Goal: Contribute content: Add original content to the website for others to see

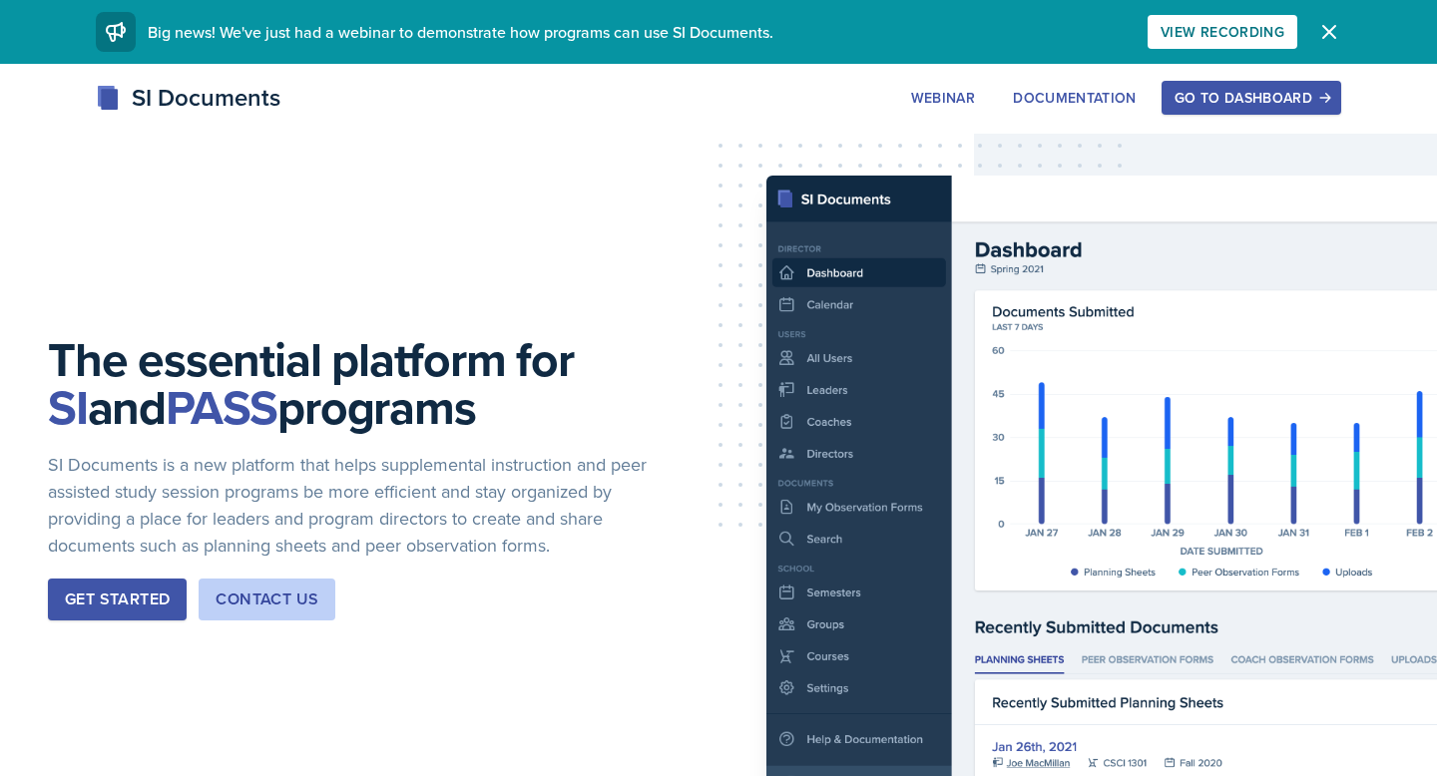
click at [1232, 92] on div "Go to Dashboard" at bounding box center [1252, 98] width 154 height 16
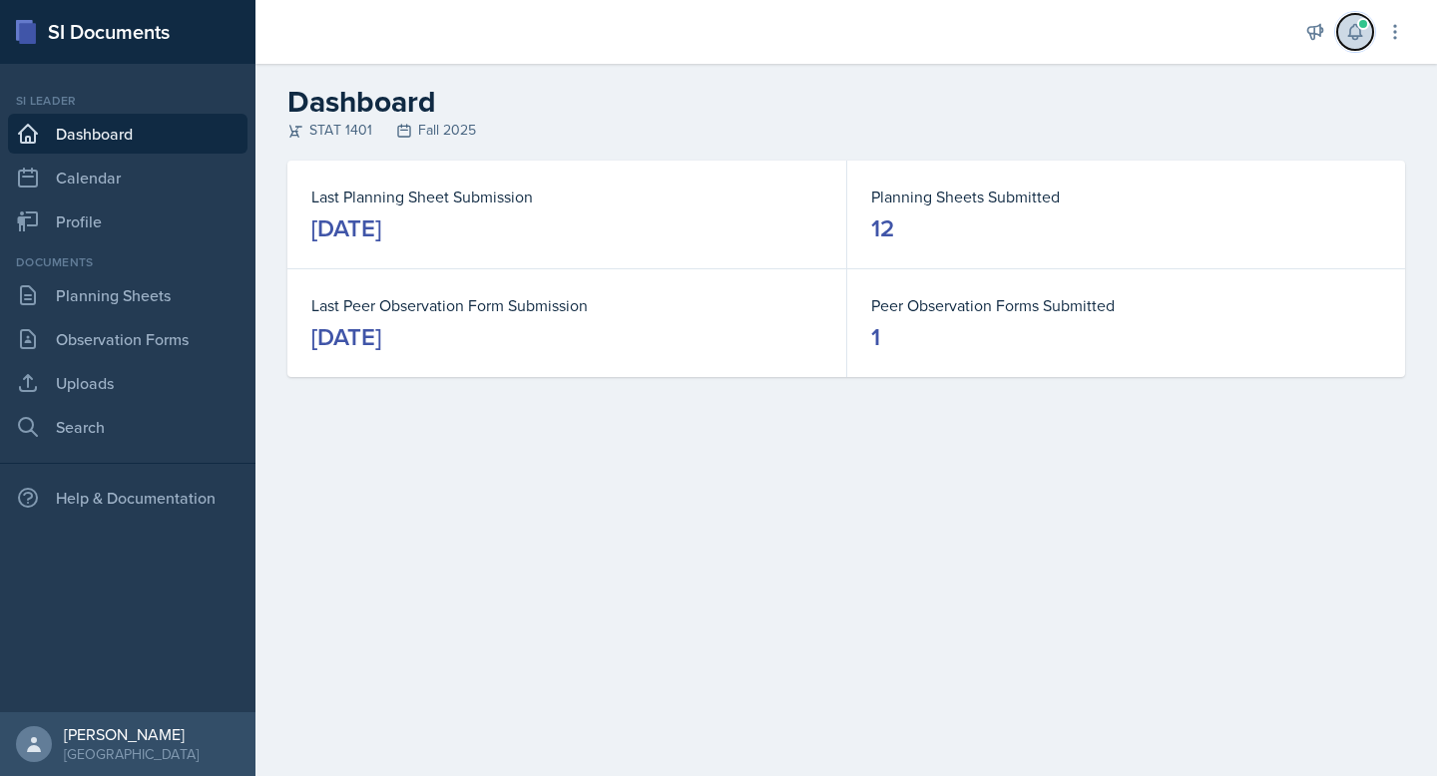
click at [1353, 25] on icon at bounding box center [1354, 32] width 13 height 15
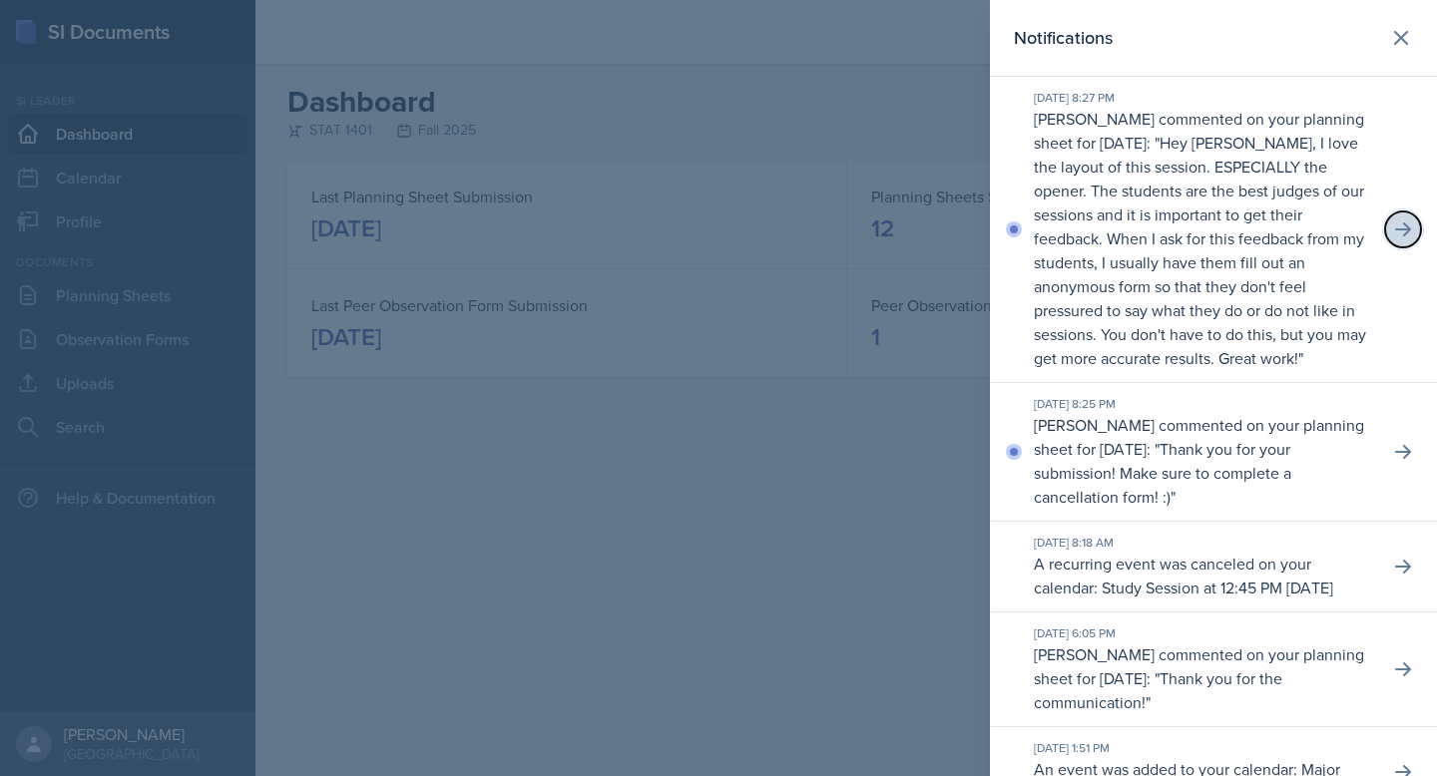
click at [1410, 226] on icon at bounding box center [1403, 230] width 20 height 20
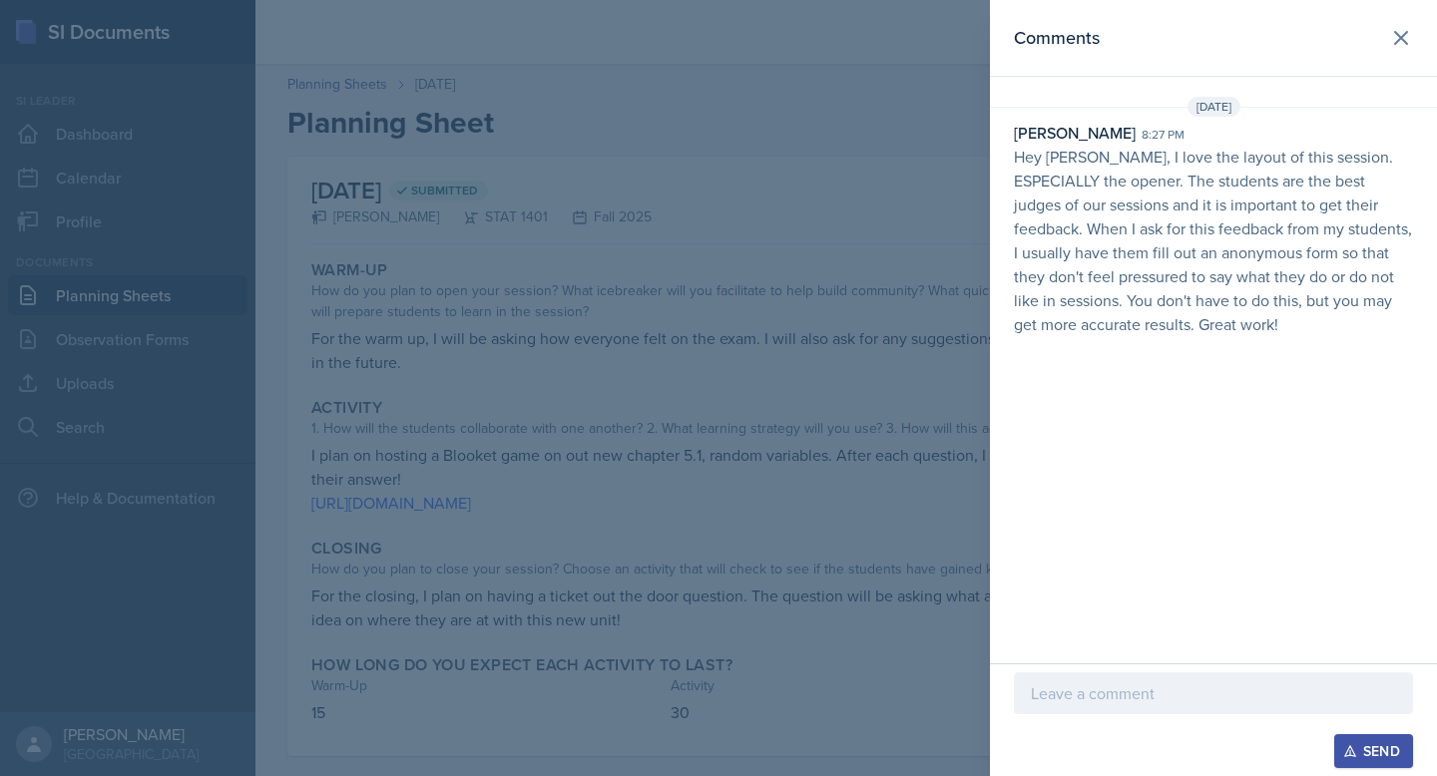
click at [1168, 690] on p at bounding box center [1213, 694] width 365 height 24
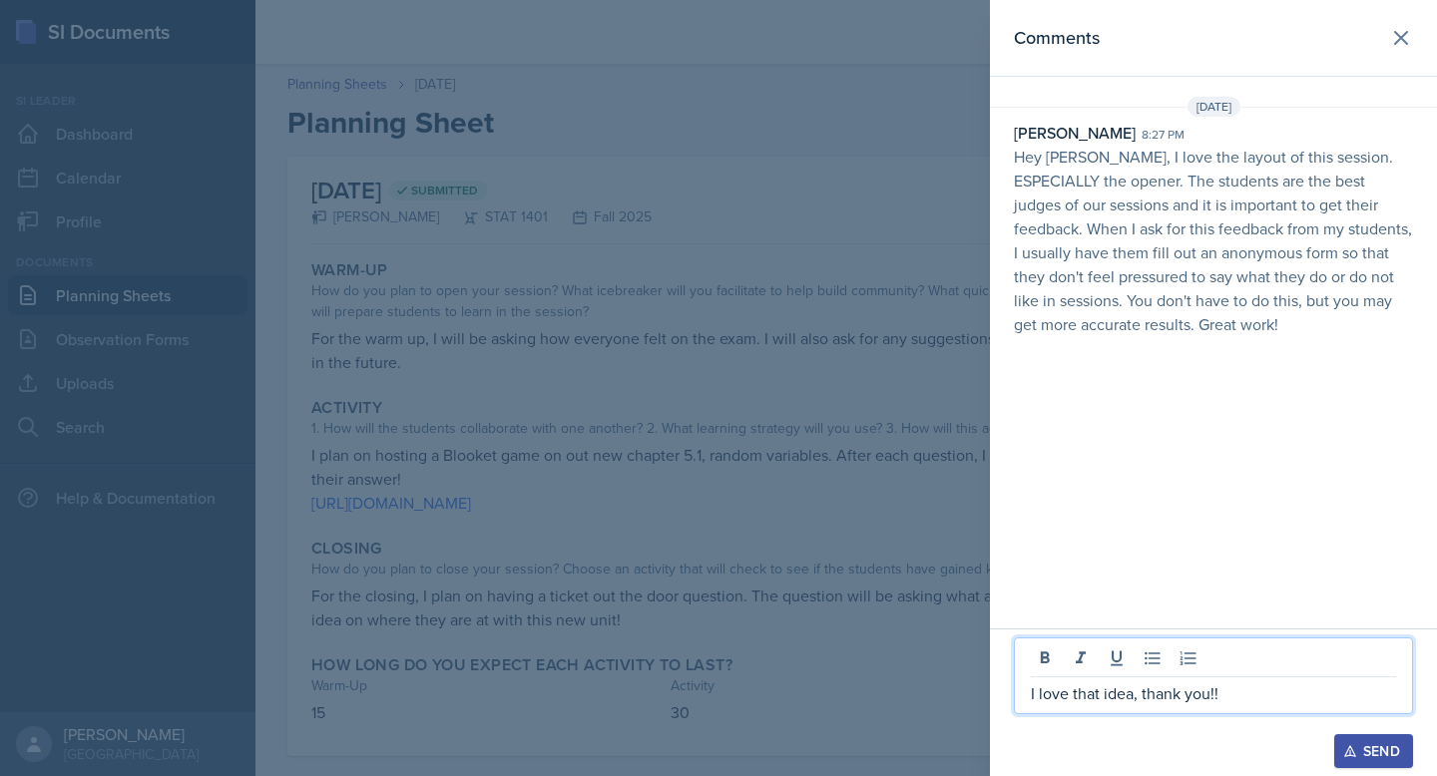
click at [1360, 754] on div "Send" at bounding box center [1373, 752] width 53 height 16
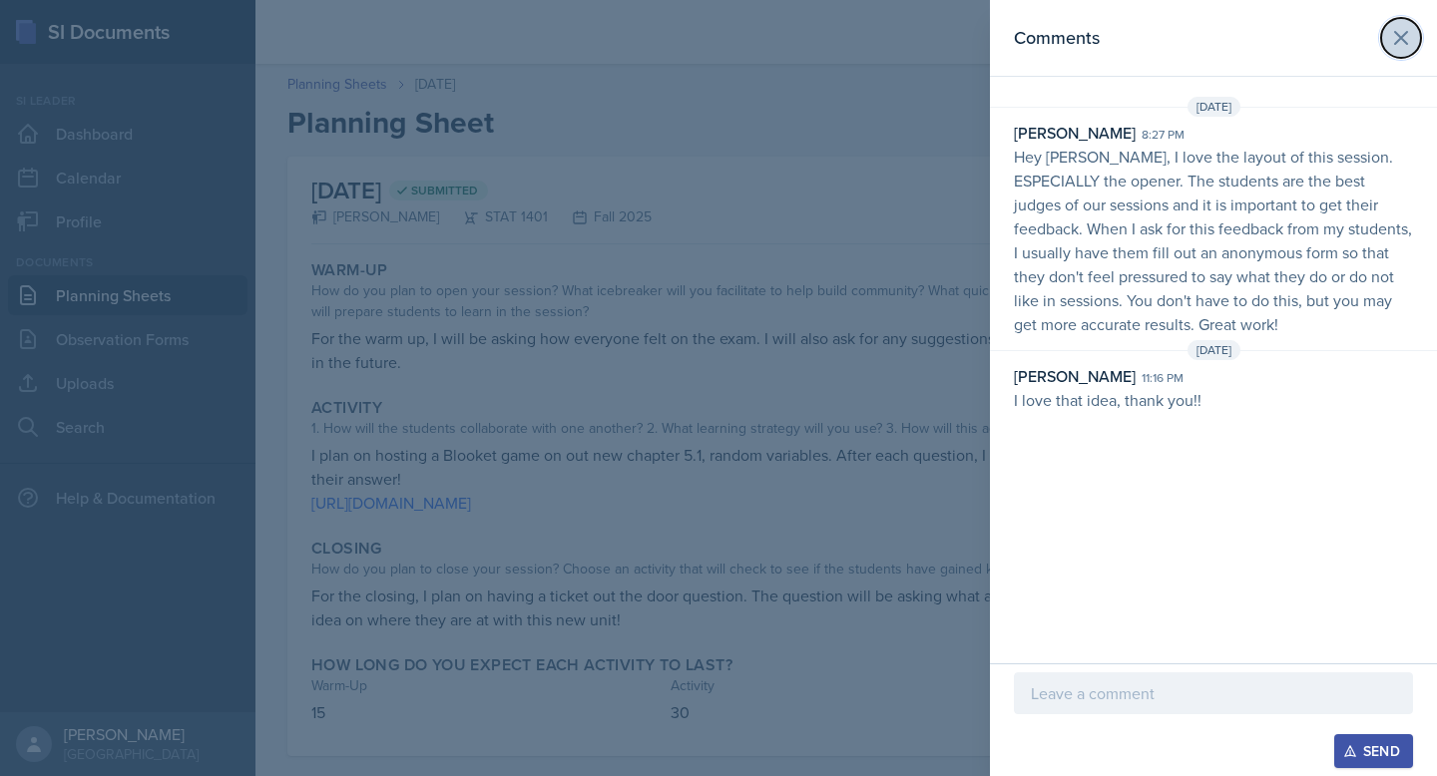
click at [1409, 29] on icon at bounding box center [1401, 38] width 24 height 24
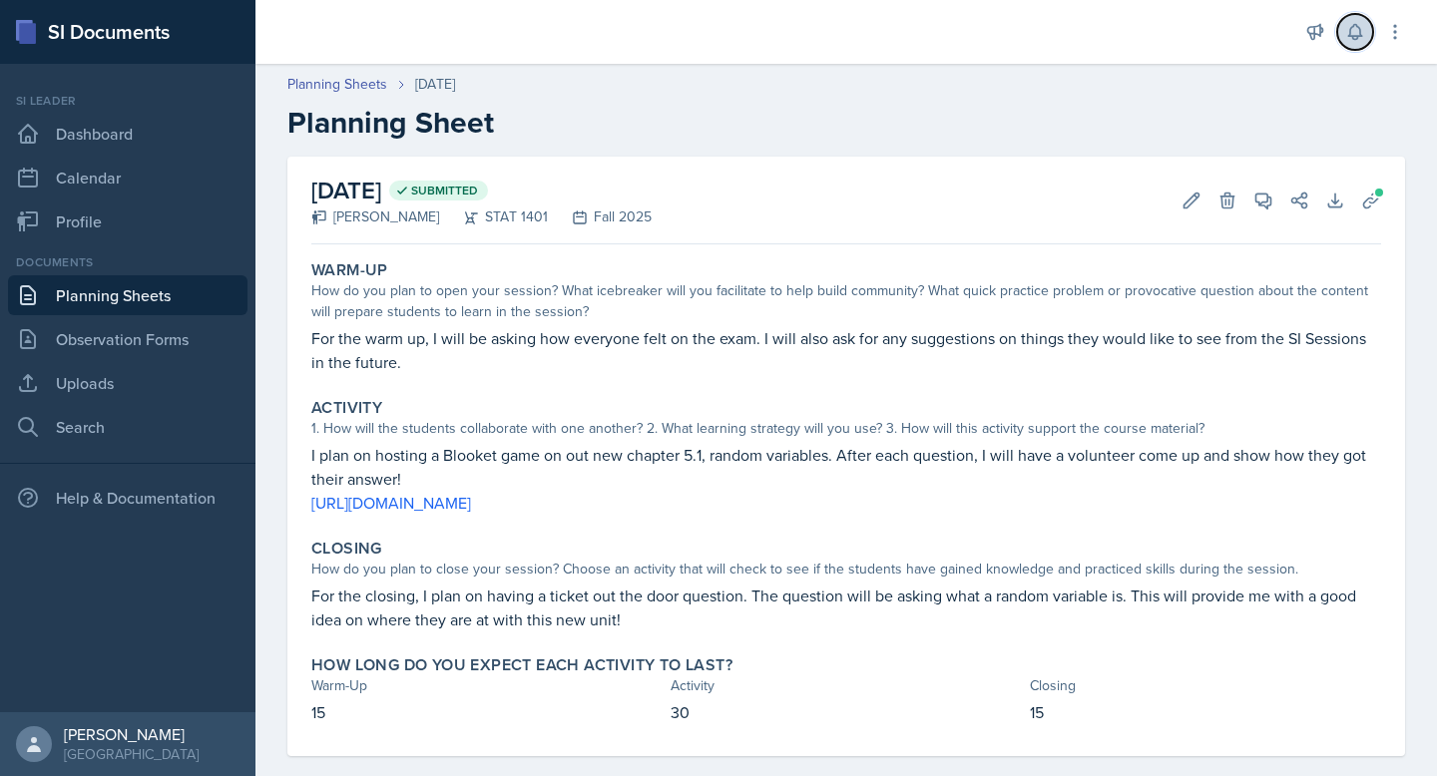
click at [1346, 34] on icon at bounding box center [1355, 32] width 20 height 20
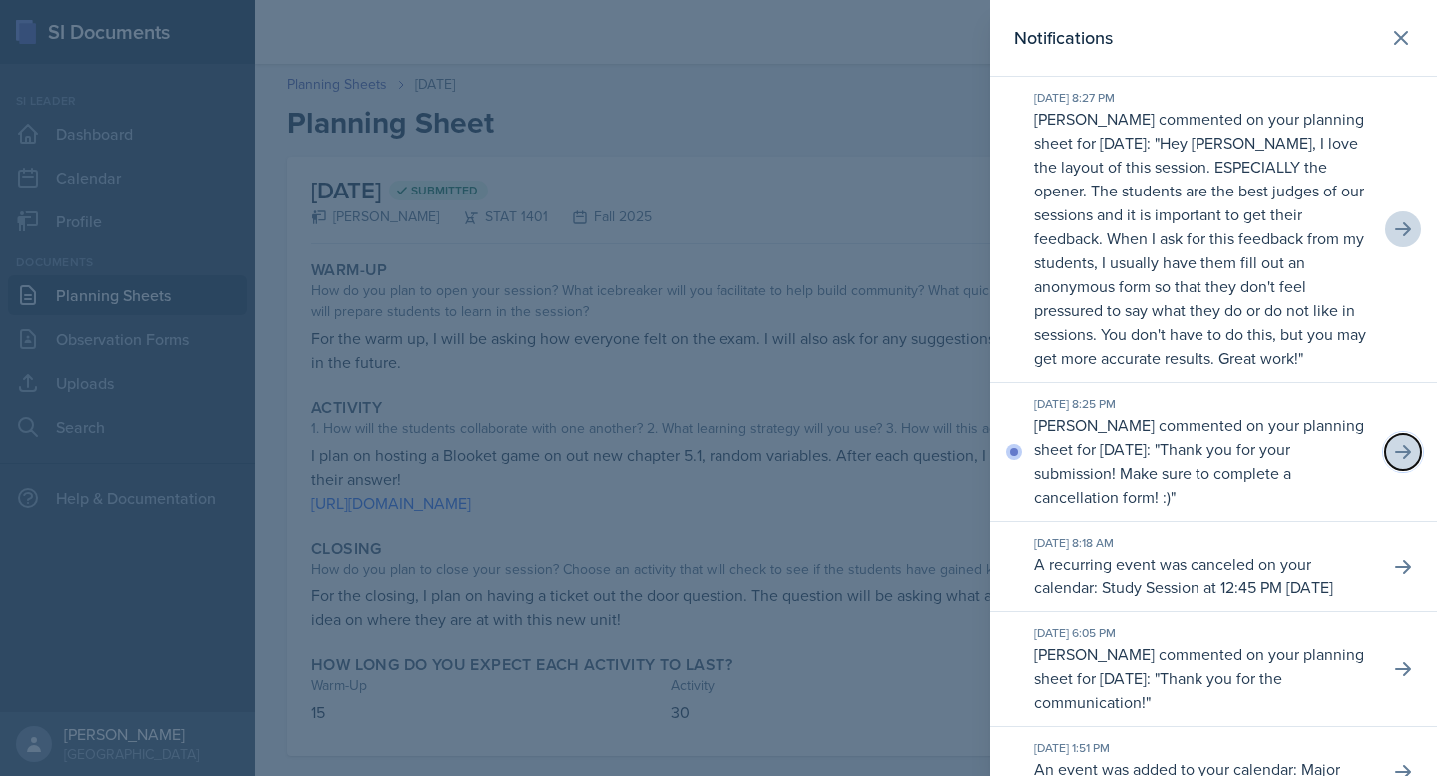
click at [1402, 442] on icon at bounding box center [1403, 452] width 20 height 20
click at [1281, 457] on p "Thank you for your submission! Make sure to complete a cancellation form! :)" at bounding box center [1162, 473] width 257 height 70
click at [1406, 37] on icon at bounding box center [1401, 38] width 24 height 24
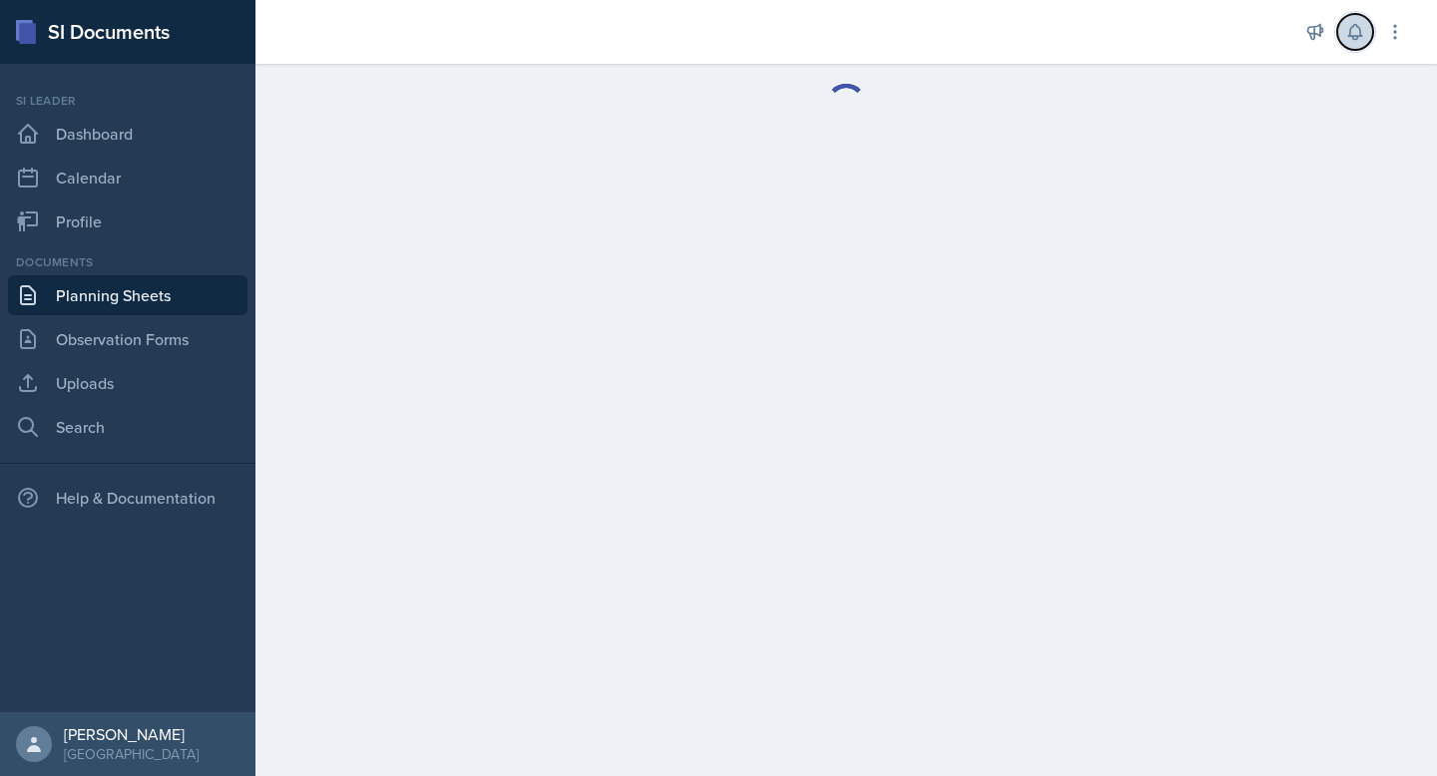
click at [1363, 27] on icon at bounding box center [1355, 32] width 20 height 20
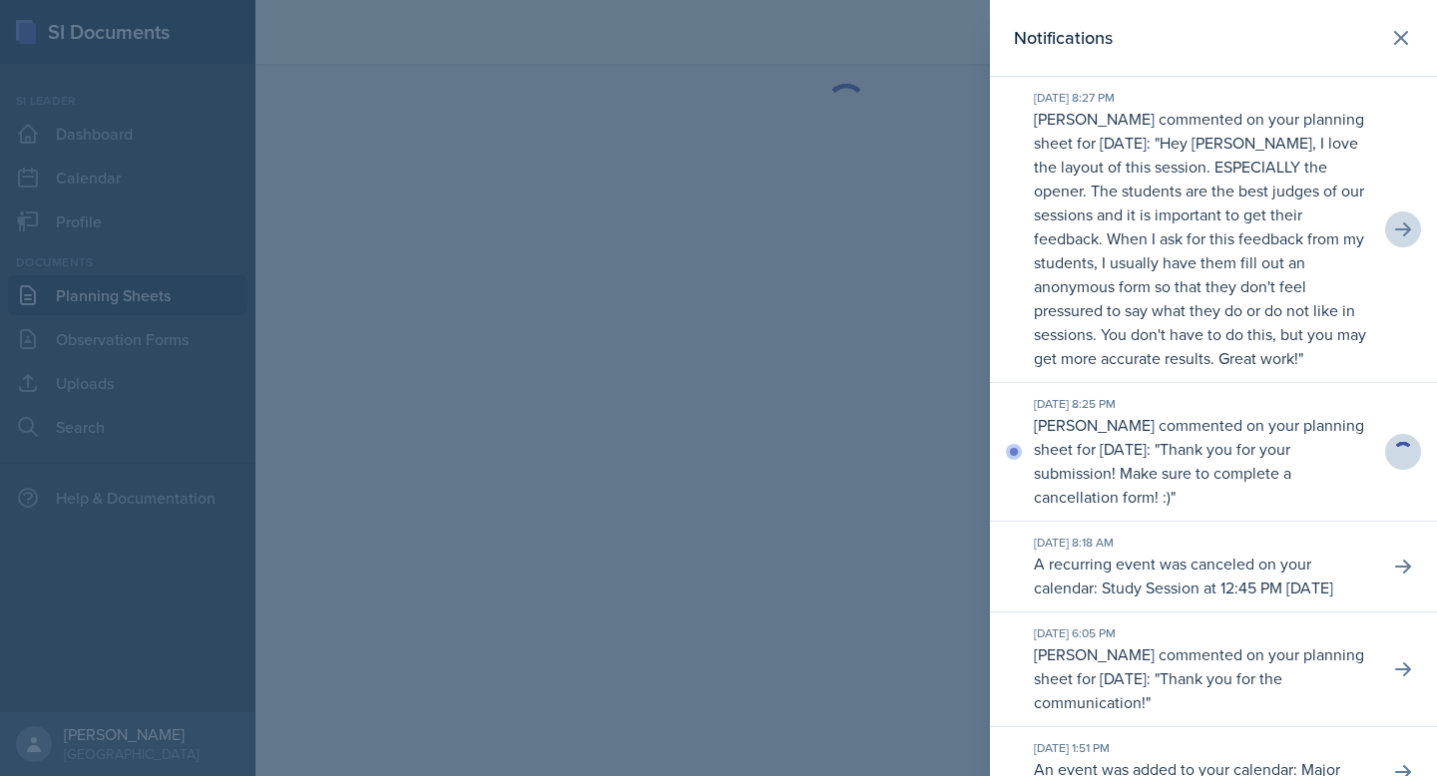
click at [1214, 439] on p "Kristy Bennett commented on your planning sheet for September 29, 2025: " Thank…" at bounding box center [1203, 461] width 339 height 96
click at [1407, 227] on icon at bounding box center [1403, 230] width 16 height 14
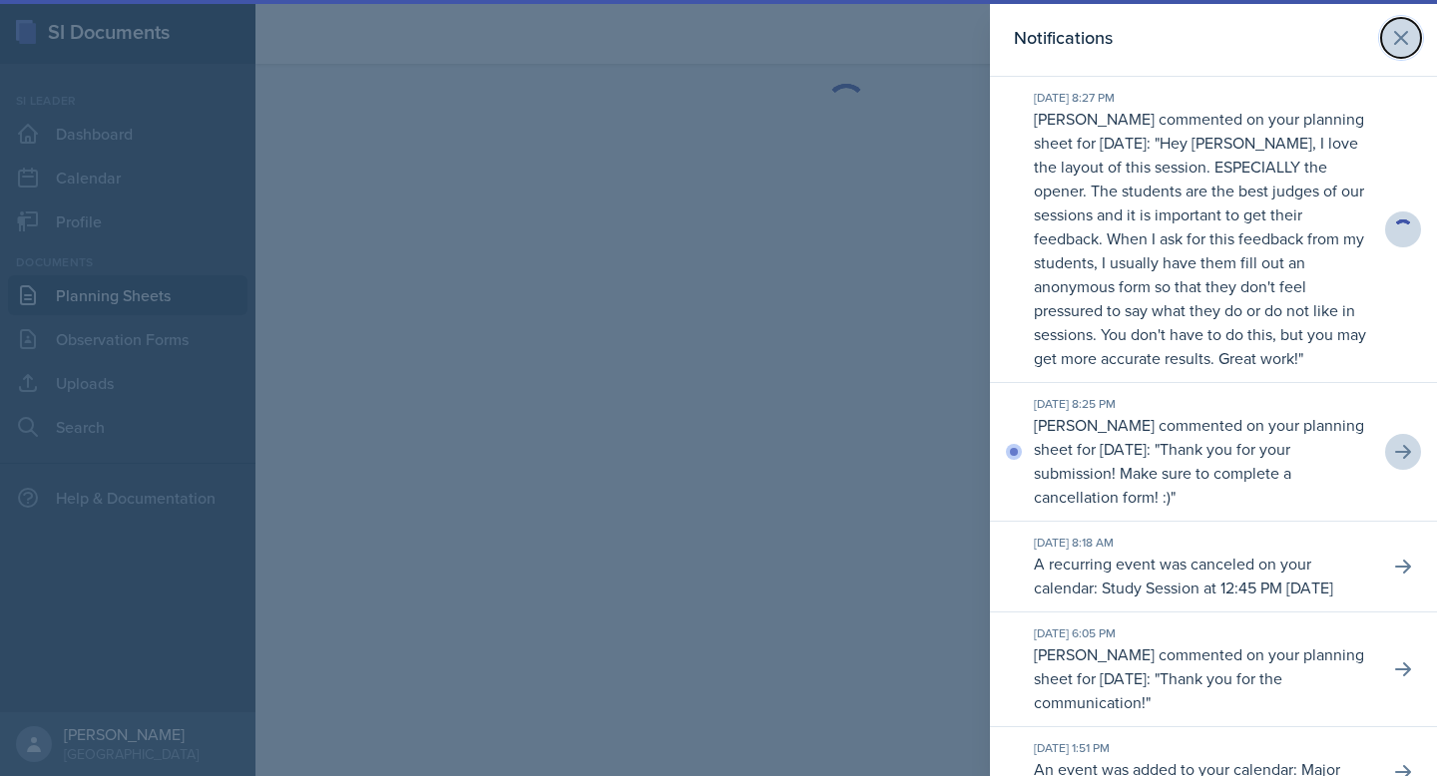
click at [1394, 38] on icon at bounding box center [1401, 38] width 24 height 24
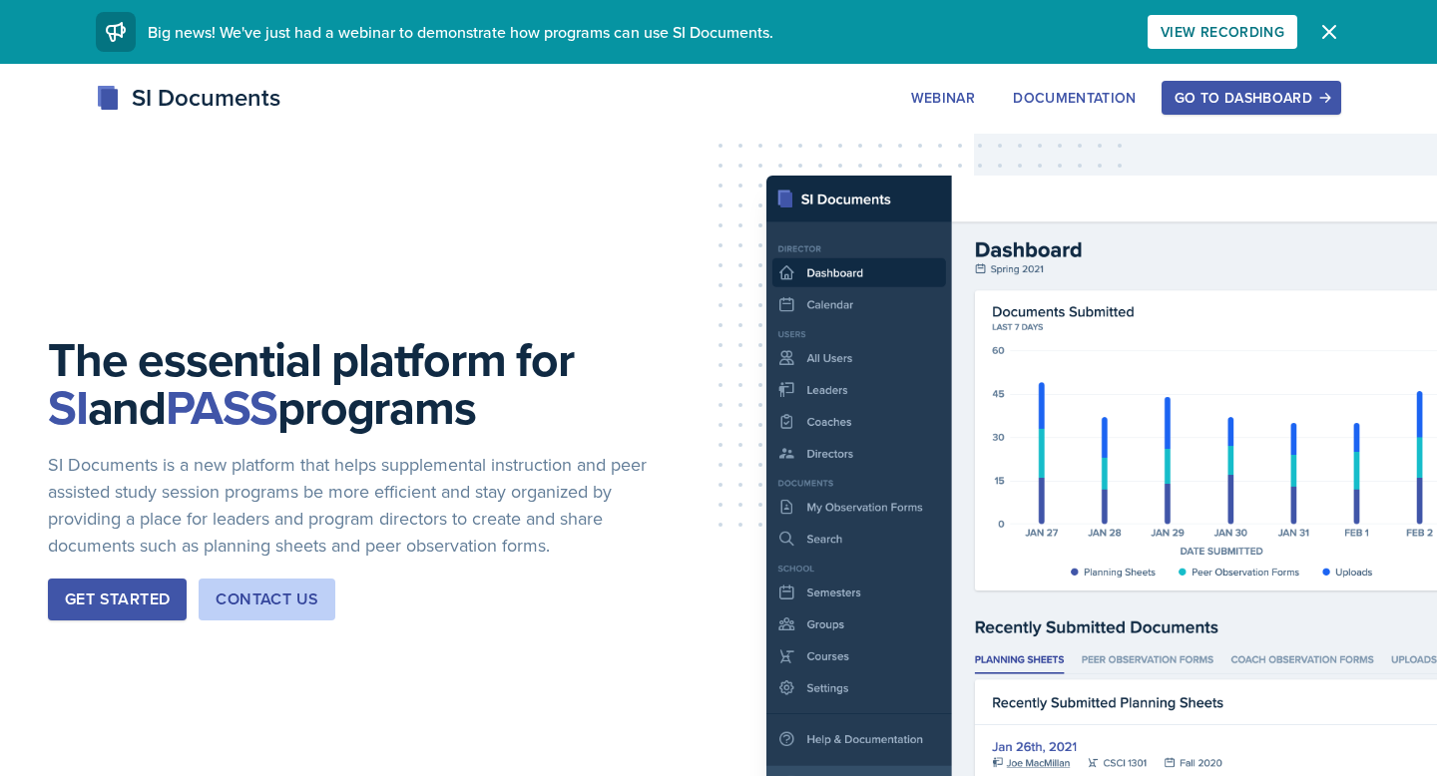
click at [1234, 87] on button "Go to Dashboard" at bounding box center [1252, 98] width 180 height 34
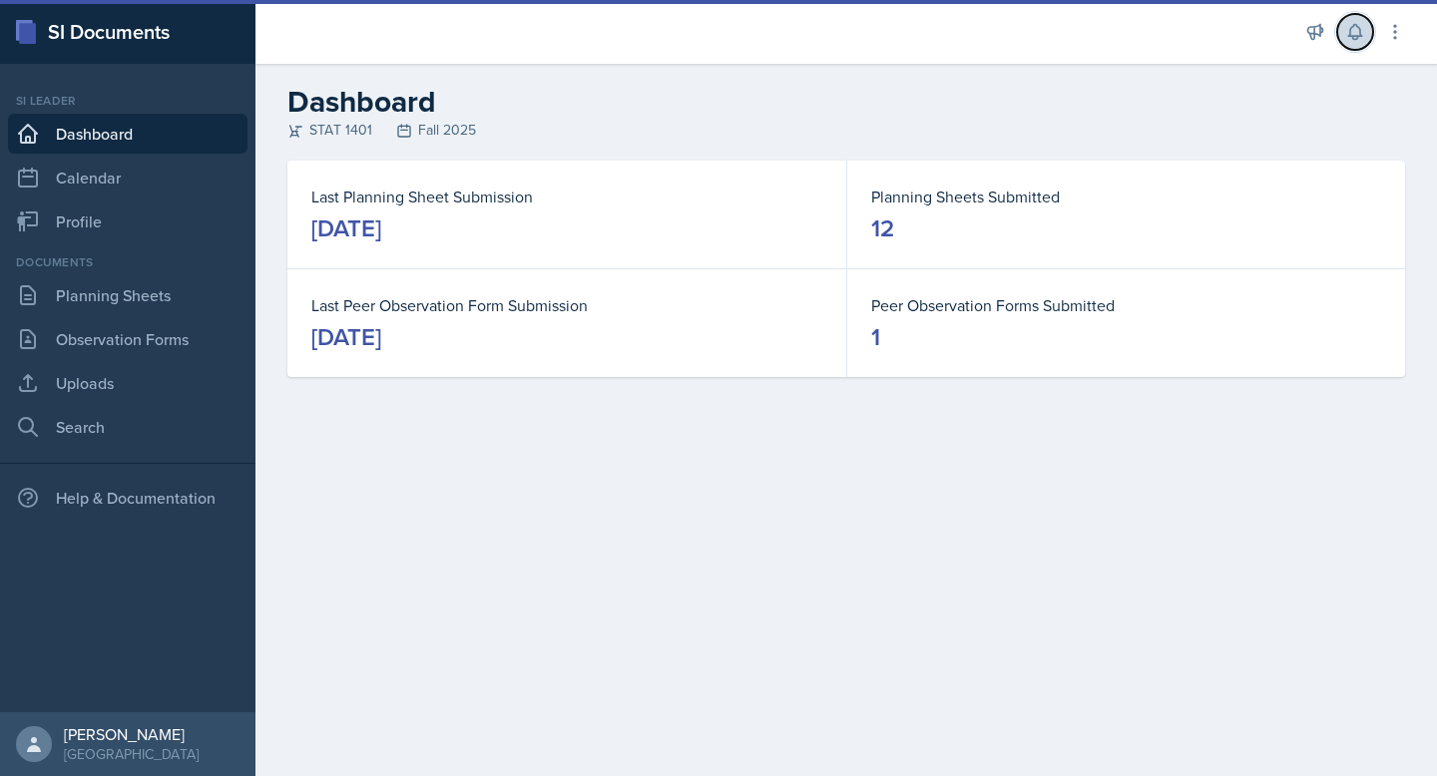
click at [1350, 40] on icon at bounding box center [1355, 32] width 20 height 20
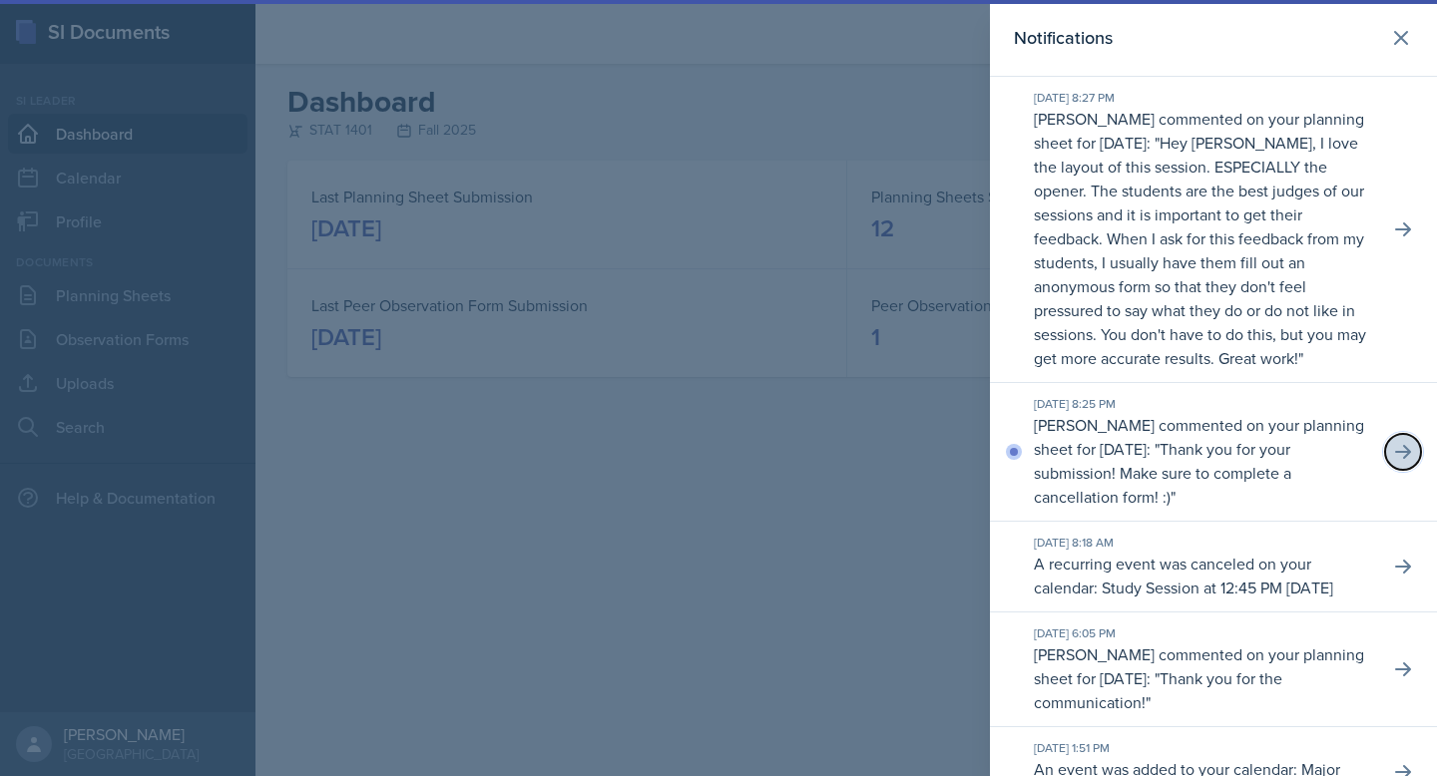
click at [1397, 446] on icon at bounding box center [1403, 452] width 20 height 20
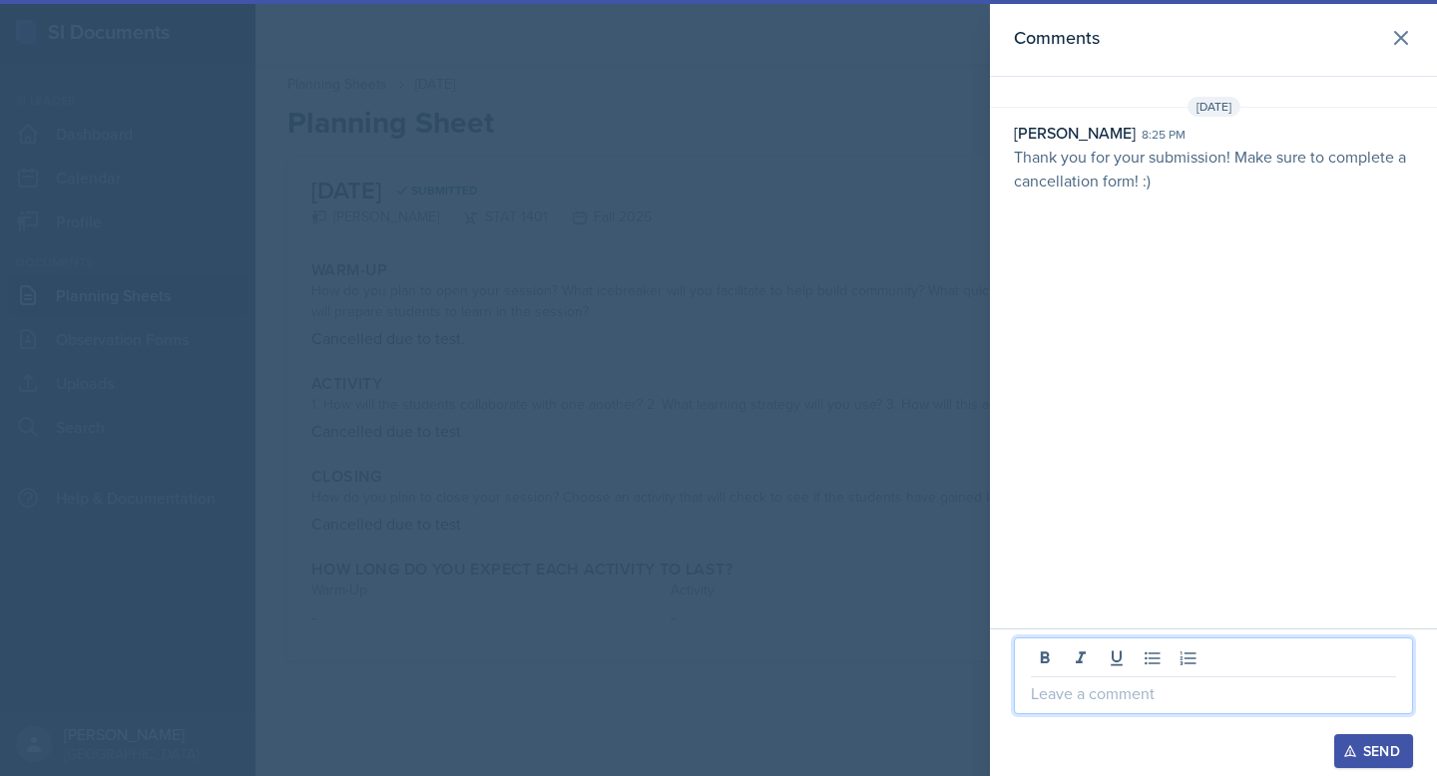
click at [1136, 700] on p at bounding box center [1213, 694] width 365 height 24
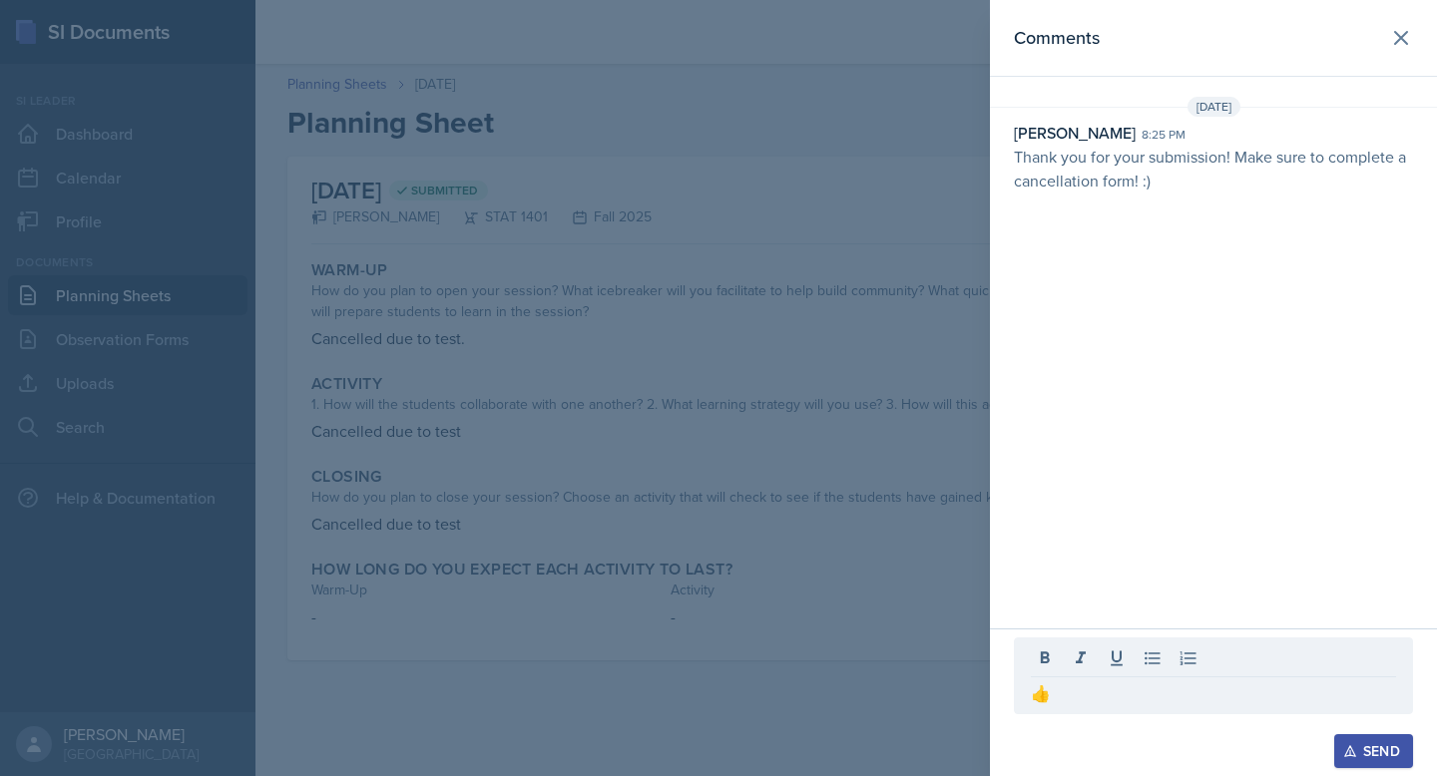
click at [1363, 758] on div "Send" at bounding box center [1373, 752] width 53 height 16
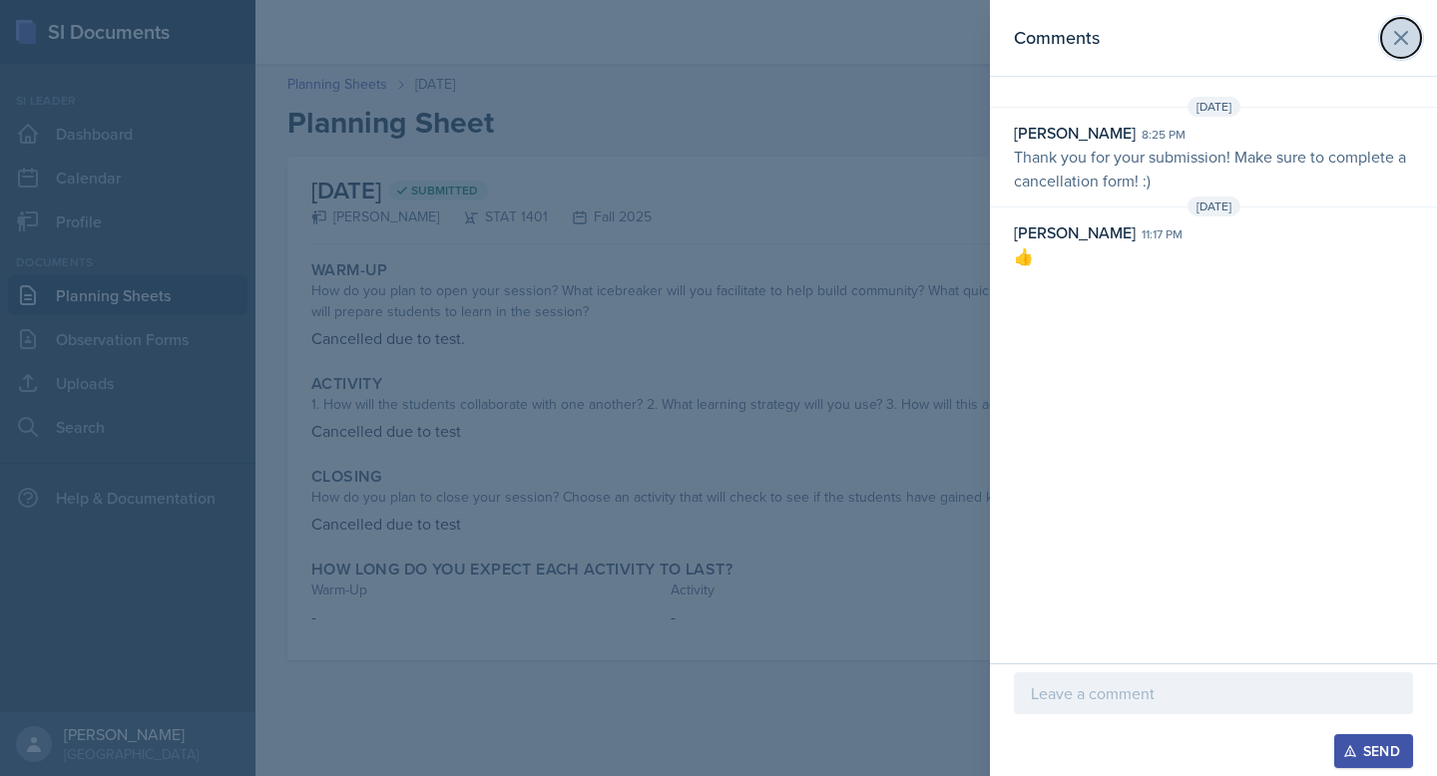
click at [1403, 29] on icon at bounding box center [1401, 38] width 24 height 24
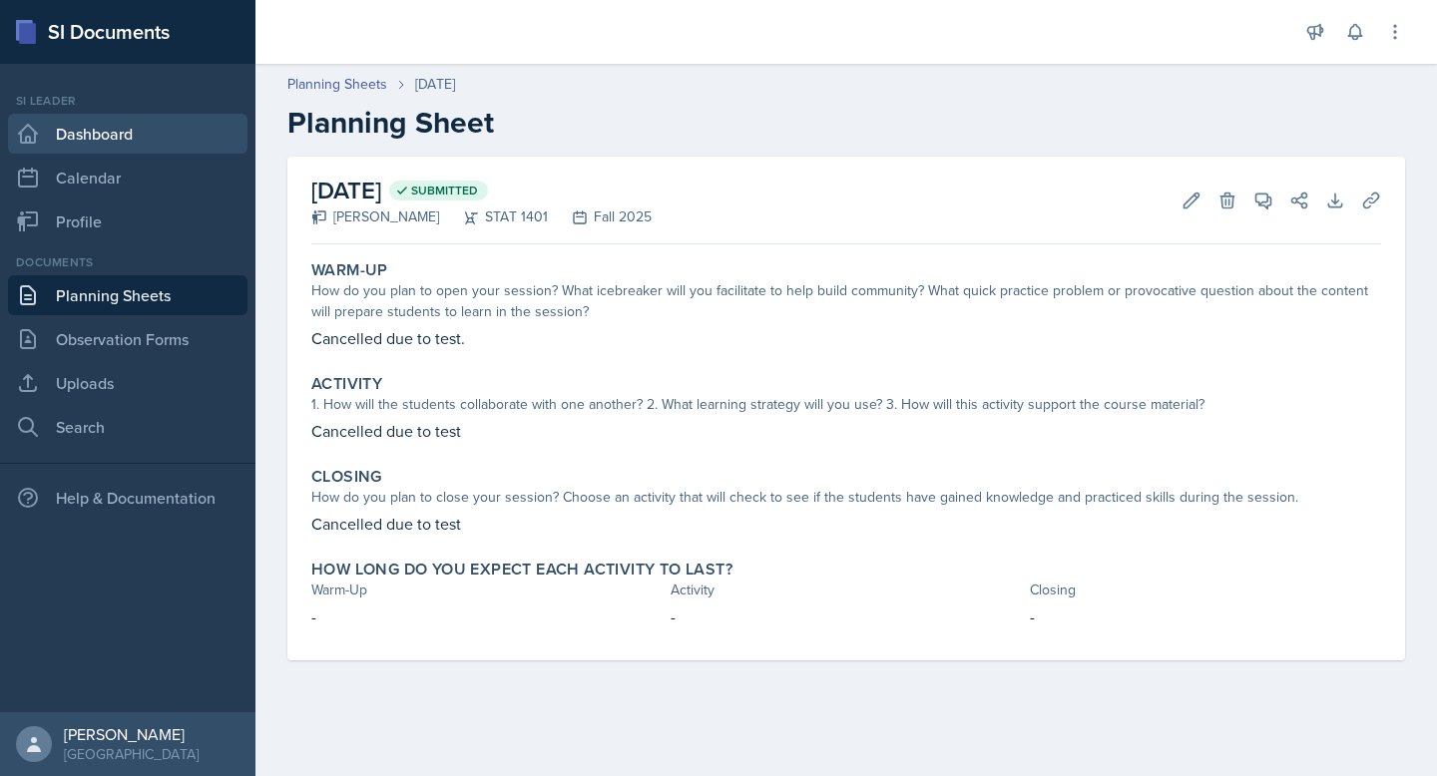
click at [94, 137] on link "Dashboard" at bounding box center [128, 134] width 240 height 40
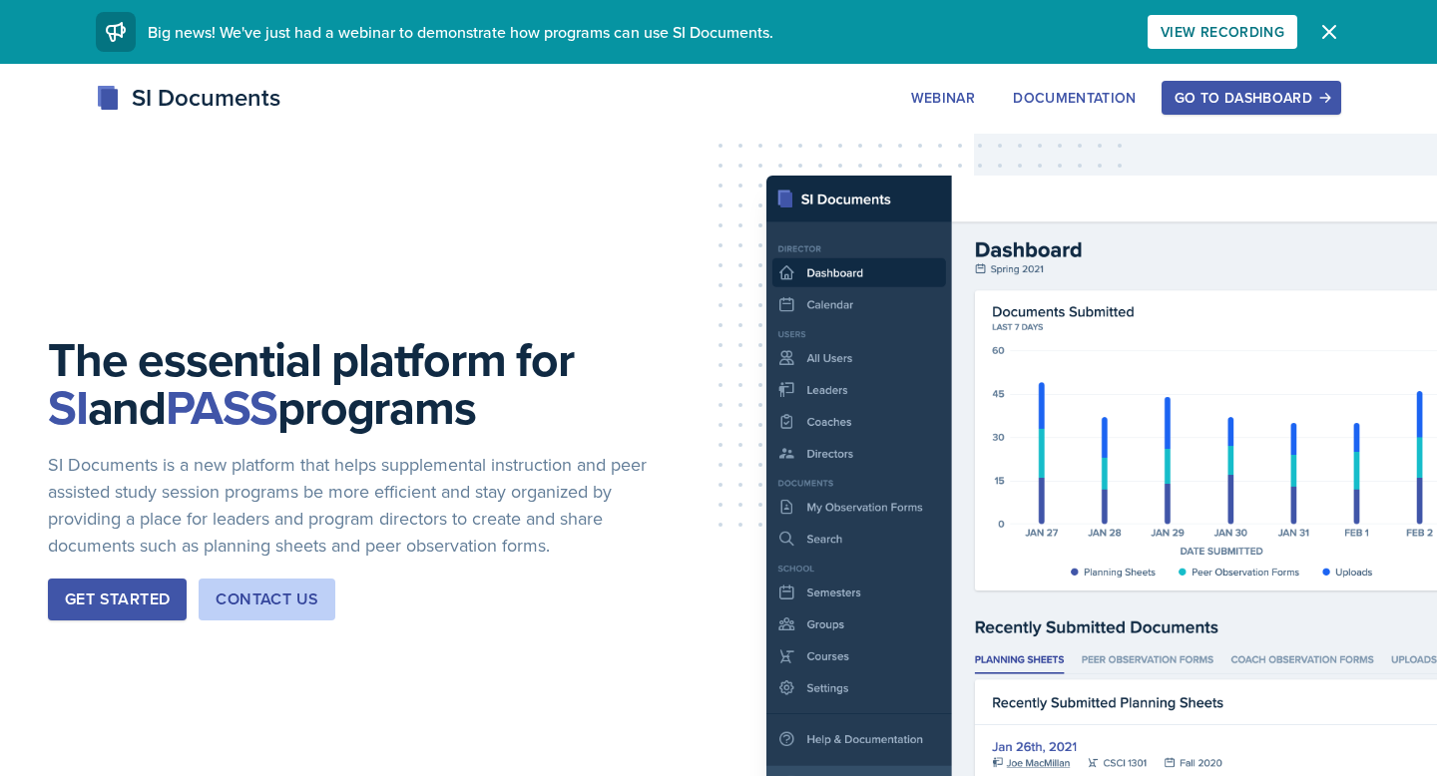
click at [1198, 102] on div "Go to Dashboard" at bounding box center [1252, 98] width 154 height 16
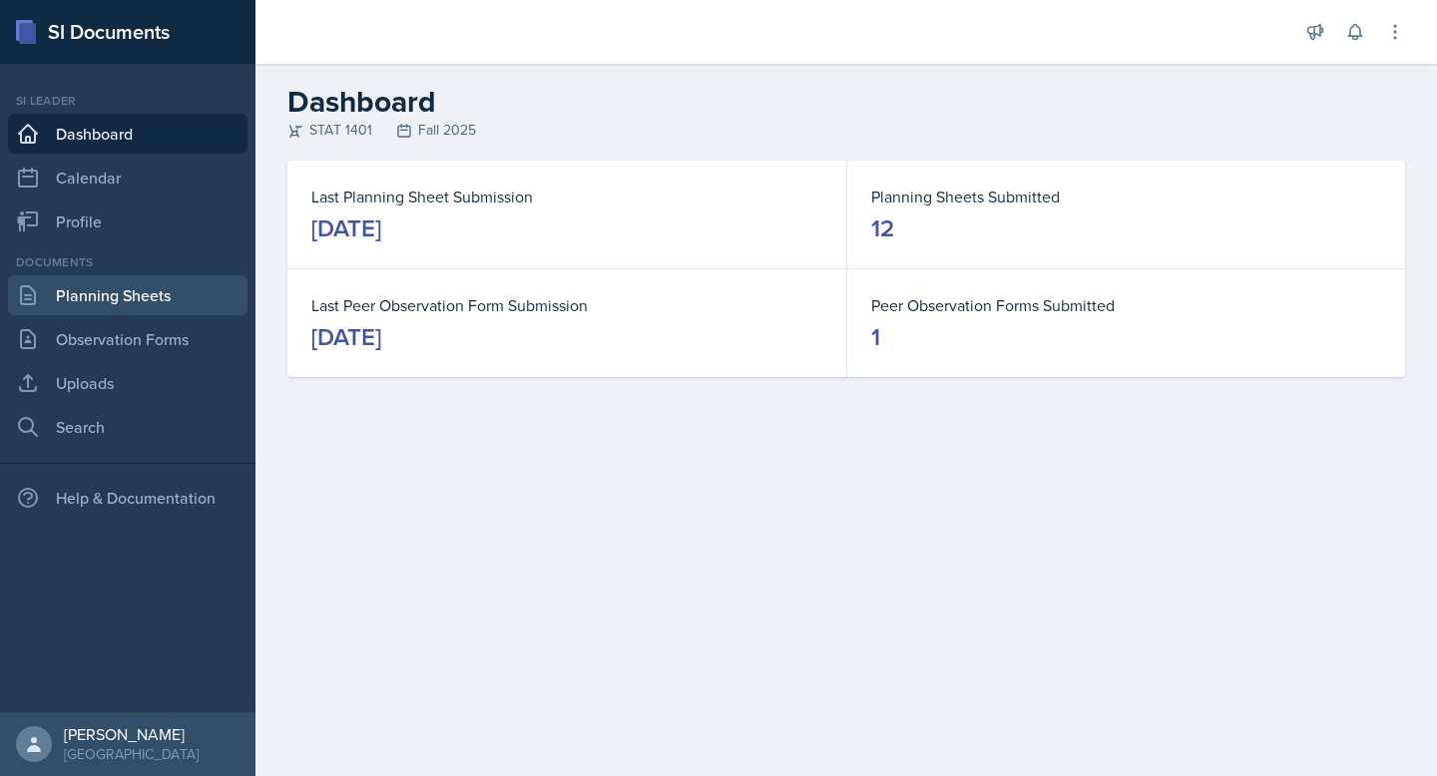
click at [153, 299] on link "Planning Sheets" at bounding box center [128, 295] width 240 height 40
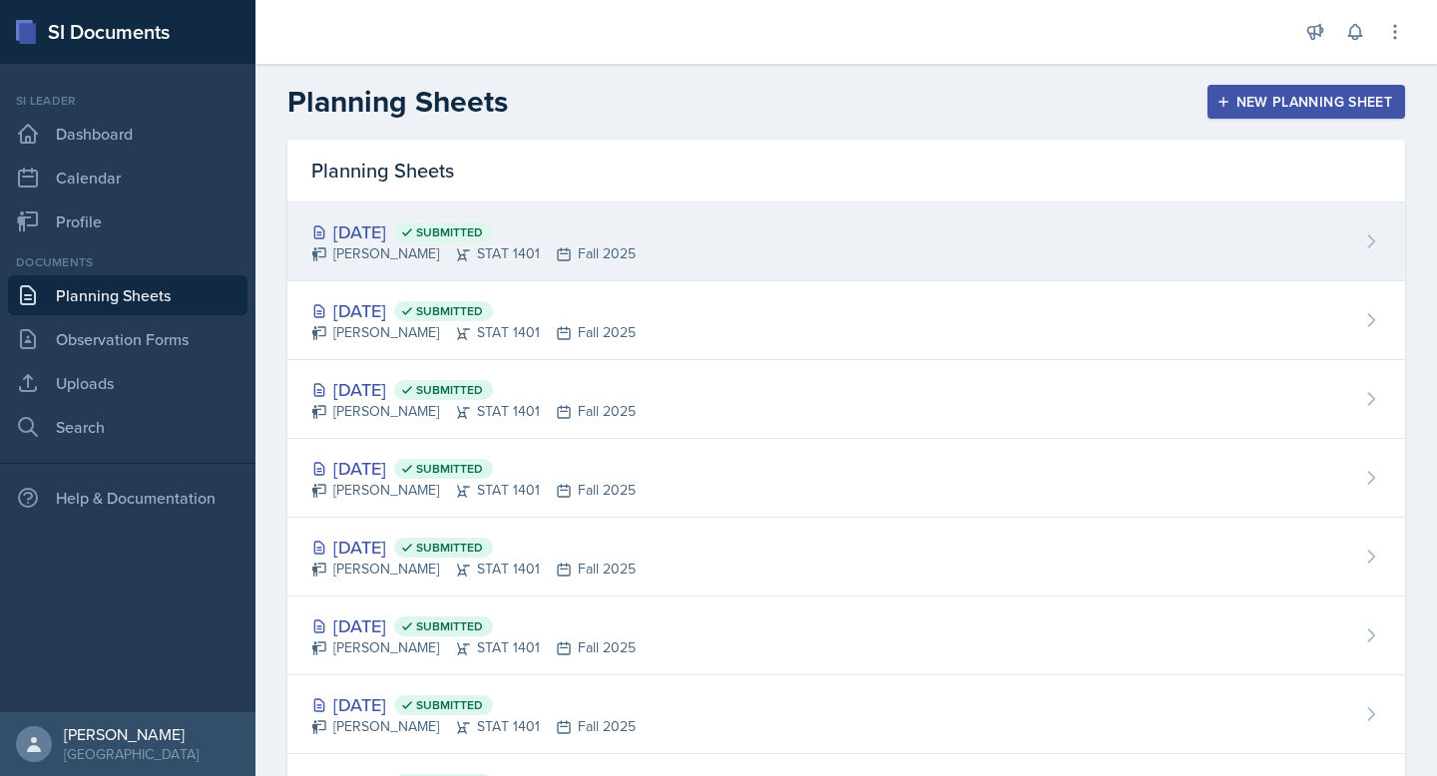
click at [389, 228] on div "Oct 2nd, 2025 Submitted" at bounding box center [473, 232] width 324 height 27
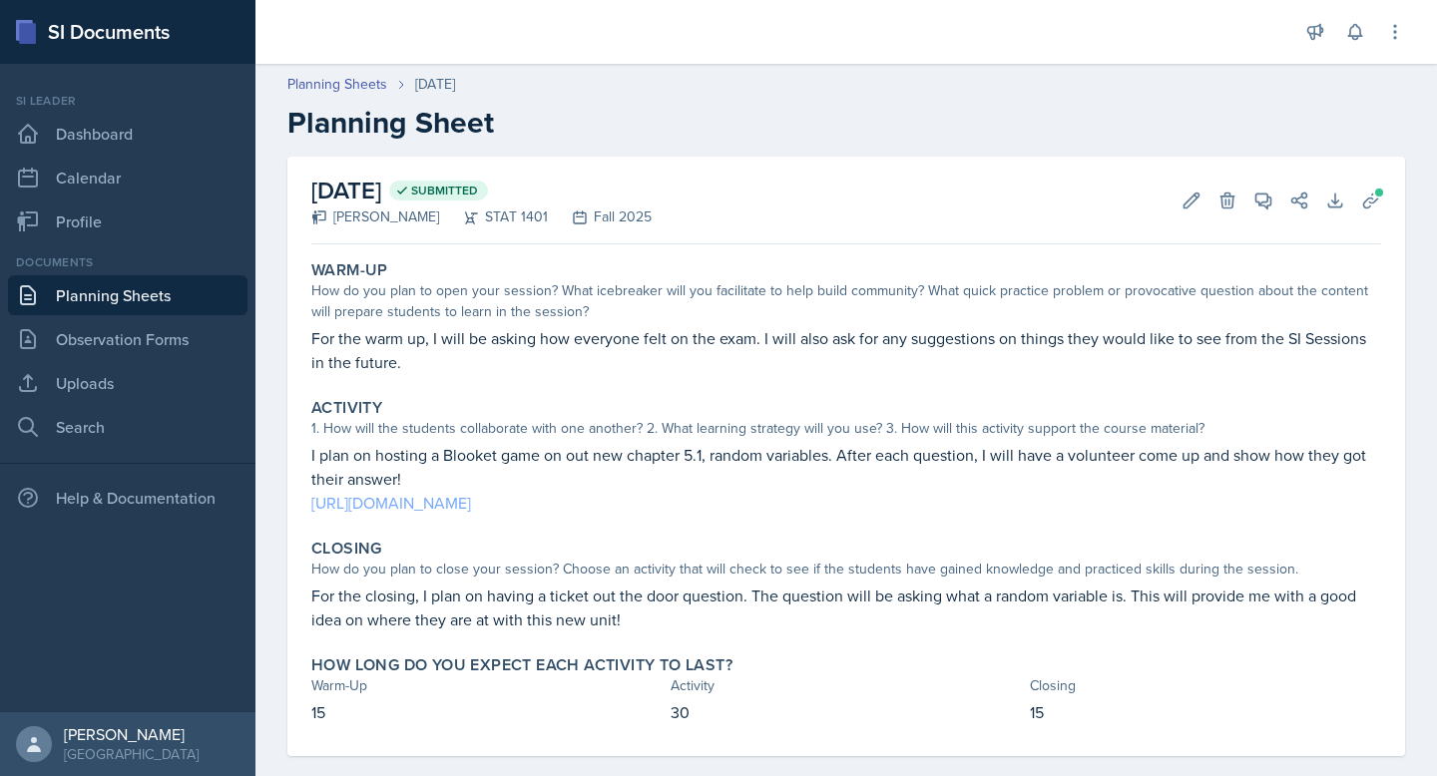
click at [471, 503] on link "https://dashboard.blooket.com/set/68d9b82c71177c1a4a57da0f" at bounding box center [391, 503] width 160 height 22
